Goal: Complete application form: Complete application form

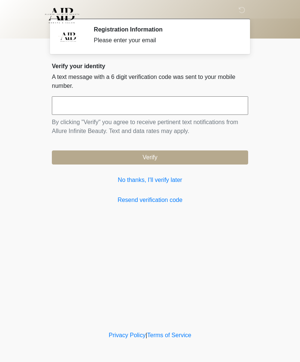
scroll to position [8, 0]
click at [86, 104] on input "text" at bounding box center [150, 105] width 197 height 19
type input "******"
click at [215, 155] on button "Verify" at bounding box center [150, 158] width 197 height 14
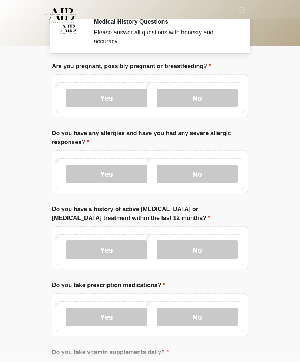
click at [220, 100] on label "No" at bounding box center [197, 98] width 81 height 19
click at [227, 178] on label "No" at bounding box center [197, 174] width 81 height 19
click at [217, 254] on label "No" at bounding box center [197, 250] width 81 height 19
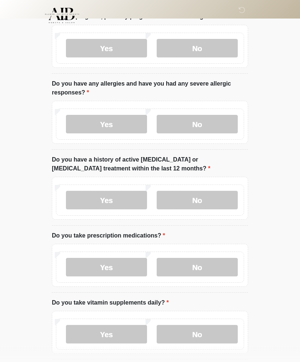
scroll to position [57, 0]
click at [215, 266] on label "No" at bounding box center [197, 267] width 81 height 19
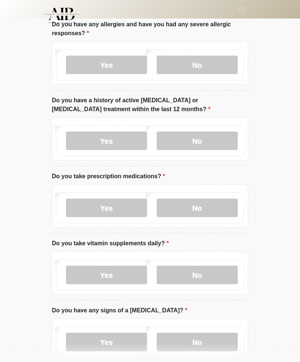
click at [224, 273] on label "No" at bounding box center [197, 275] width 81 height 19
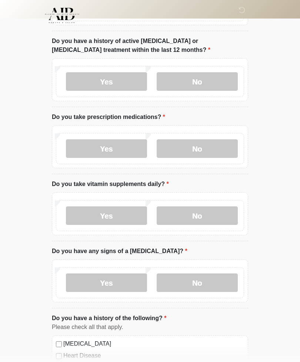
scroll to position [176, 0]
click at [227, 283] on label "No" at bounding box center [197, 283] width 81 height 19
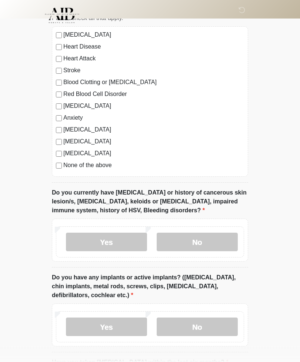
scroll to position [486, 0]
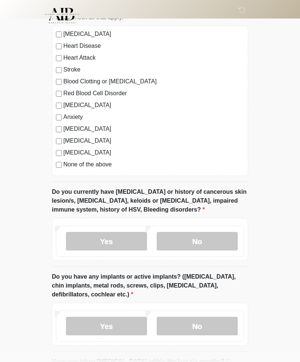
click at [212, 239] on label "No" at bounding box center [197, 241] width 81 height 19
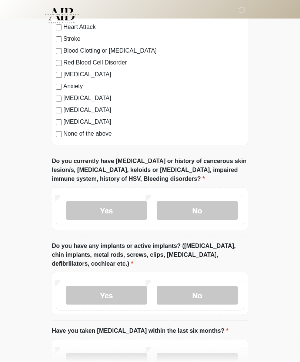
click at [227, 287] on label "No" at bounding box center [197, 295] width 81 height 19
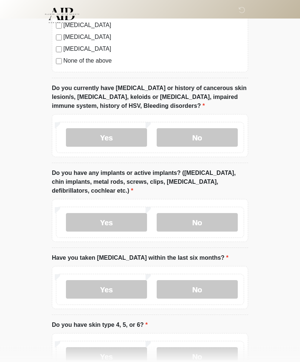
click at [217, 287] on label "No" at bounding box center [197, 290] width 81 height 19
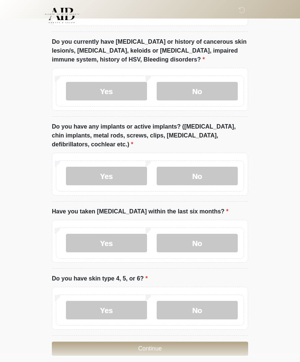
scroll to position [644, 0]
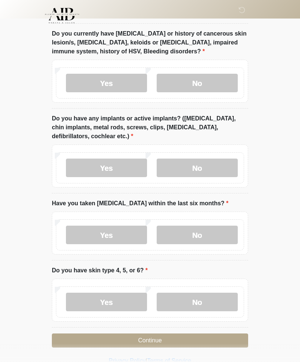
click at [226, 304] on label "No" at bounding box center [197, 302] width 81 height 19
click at [228, 336] on button "Continue" at bounding box center [150, 341] width 197 height 14
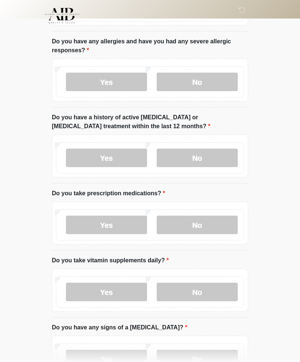
scroll to position [0, 0]
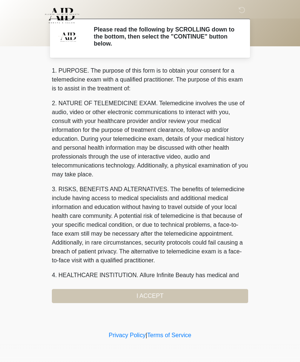
click at [198, 294] on div "1. PURPOSE. The purpose of this form is to obtain your consent for a telemedici…" at bounding box center [150, 184] width 197 height 237
click at [165, 296] on div "1. PURPOSE. The purpose of this form is to obtain your consent for a telemedici…" at bounding box center [150, 184] width 197 height 237
click at [140, 295] on div "1. PURPOSE. The purpose of this form is to obtain your consent for a telemedici…" at bounding box center [150, 184] width 197 height 237
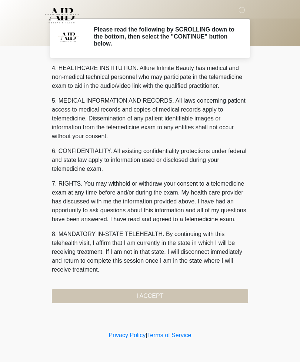
click at [162, 297] on button "I ACCEPT" at bounding box center [150, 296] width 197 height 14
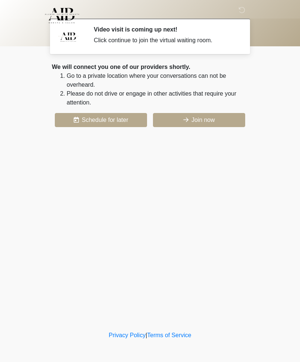
click at [221, 119] on button "Join now" at bounding box center [199, 120] width 92 height 14
